Goal: Information Seeking & Learning: Find specific page/section

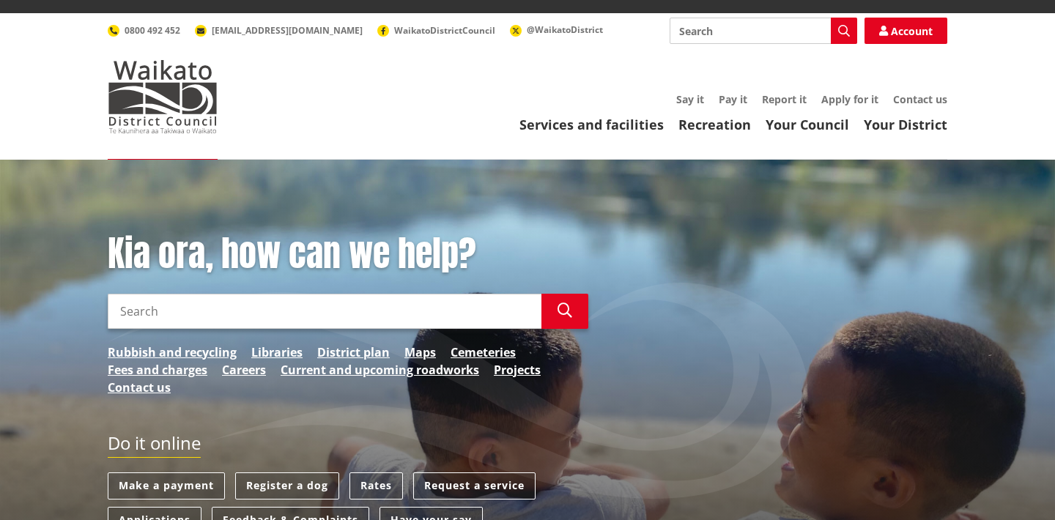
scroll to position [70, 0]
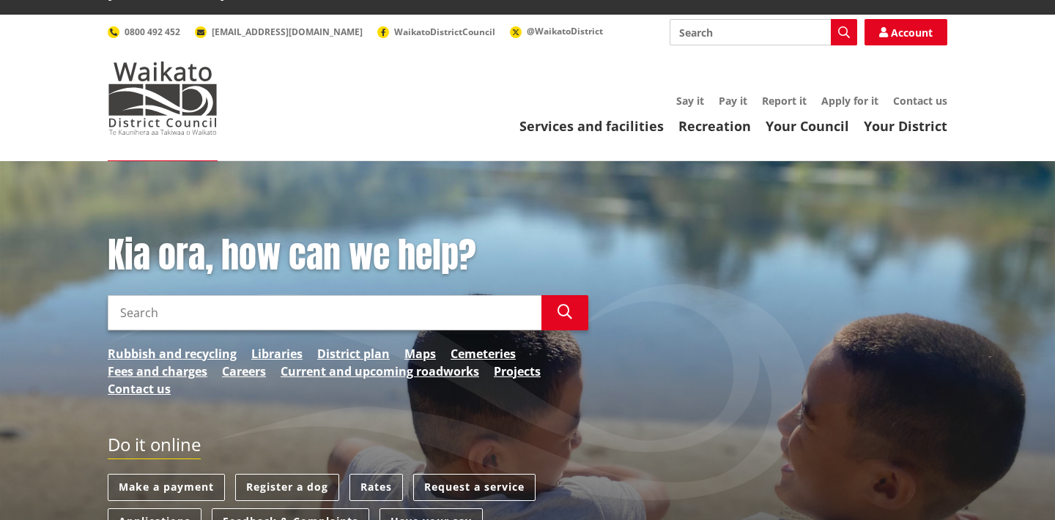
click at [269, 295] on input "Search" at bounding box center [325, 312] width 434 height 35
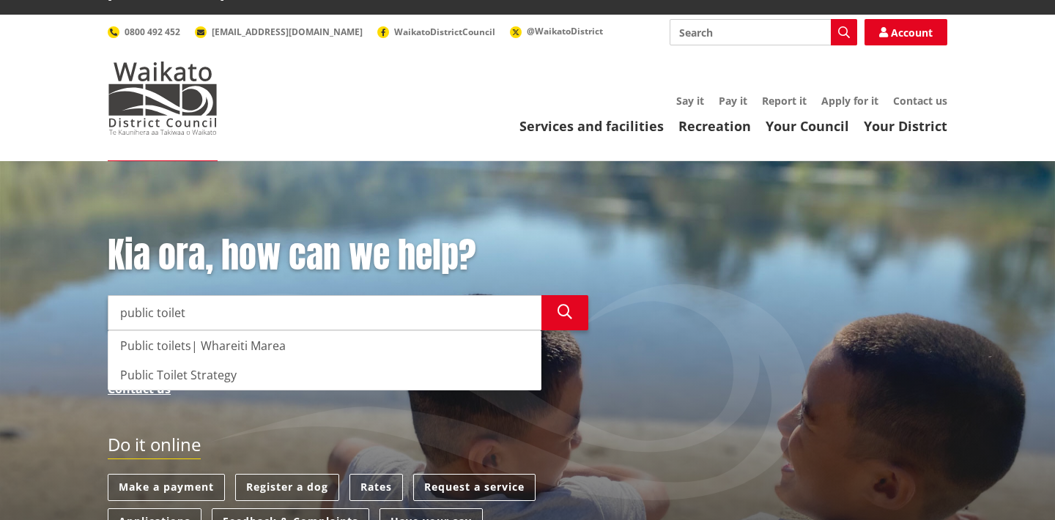
type input "public toilets"
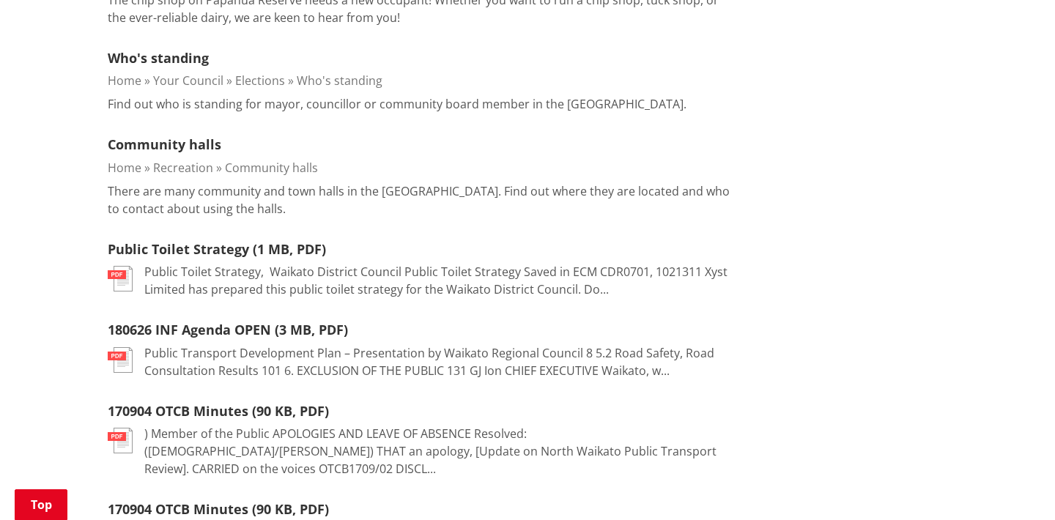
scroll to position [1779, 0]
click at [218, 240] on link "Public Toilet Strategy (1 MB, PDF)" at bounding box center [217, 249] width 218 height 18
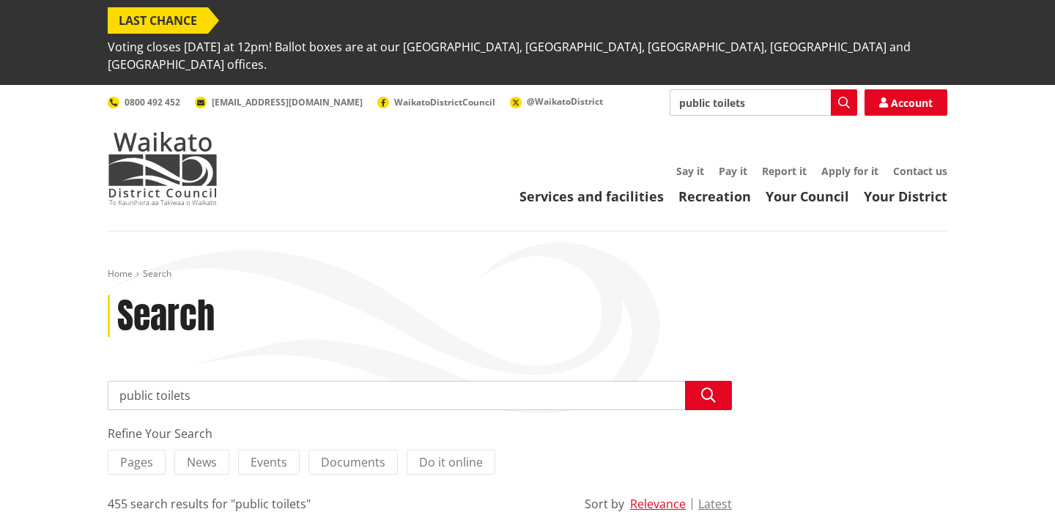
click at [241, 381] on input "public toilets" at bounding box center [420, 395] width 624 height 29
type input "p"
type input "t"
type input "marae"
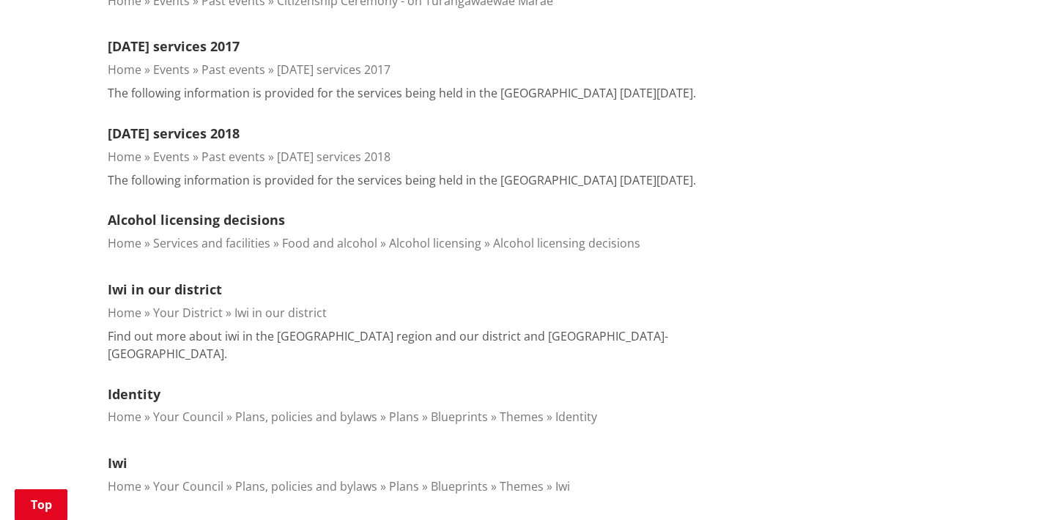
scroll to position [1287, 0]
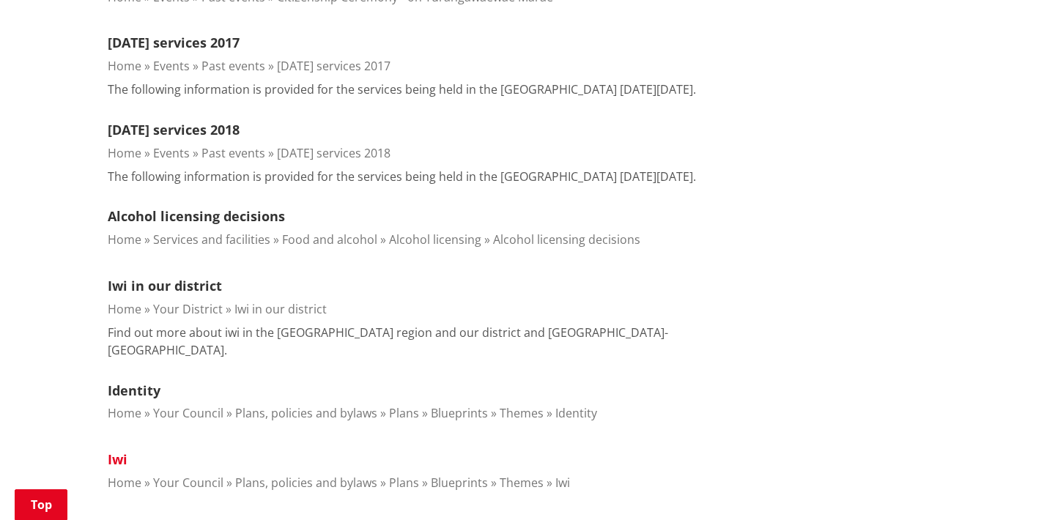
click at [122, 451] on link "Iwi" at bounding box center [118, 460] width 20 height 18
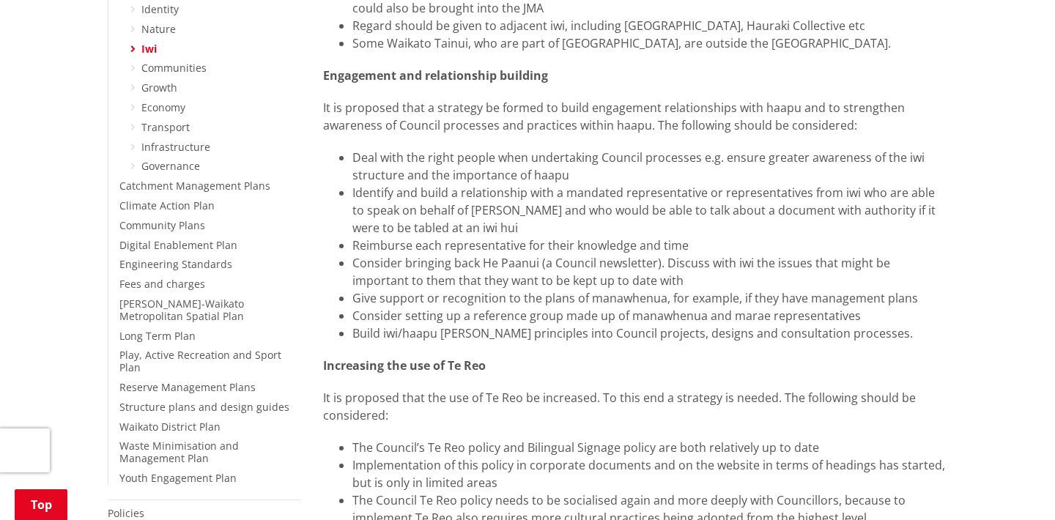
scroll to position [532, 0]
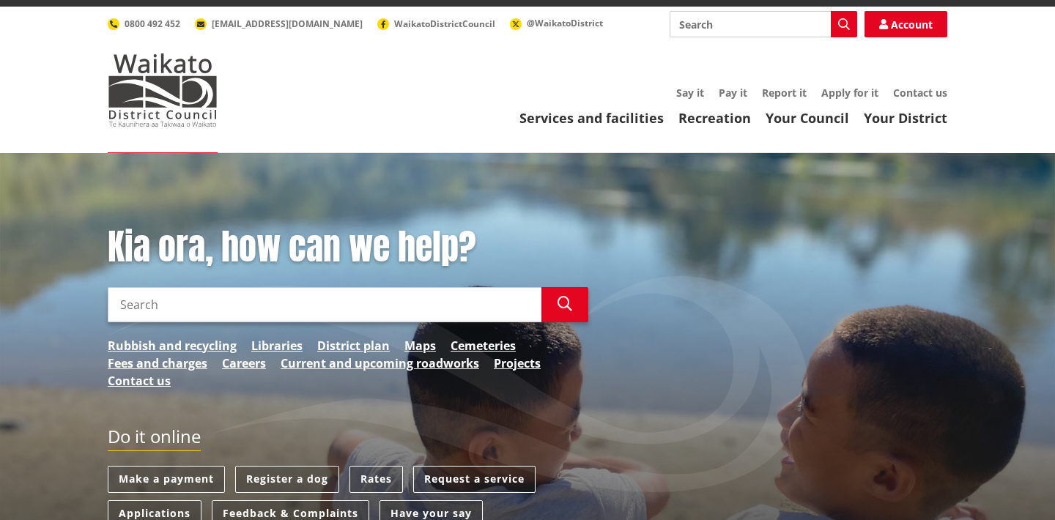
scroll to position [78, 0]
